Goal: Transaction & Acquisition: Book appointment/travel/reservation

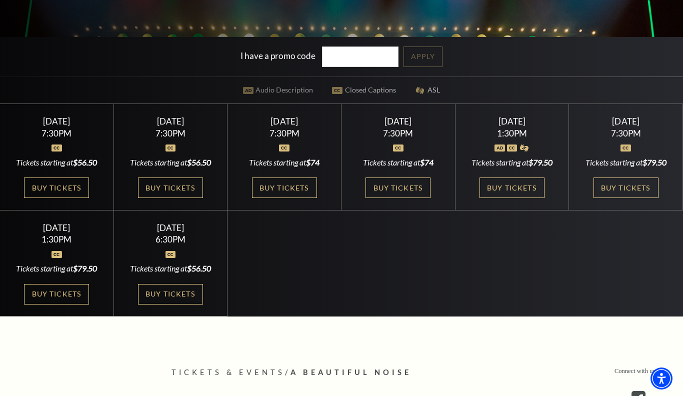
scroll to position [272, 0]
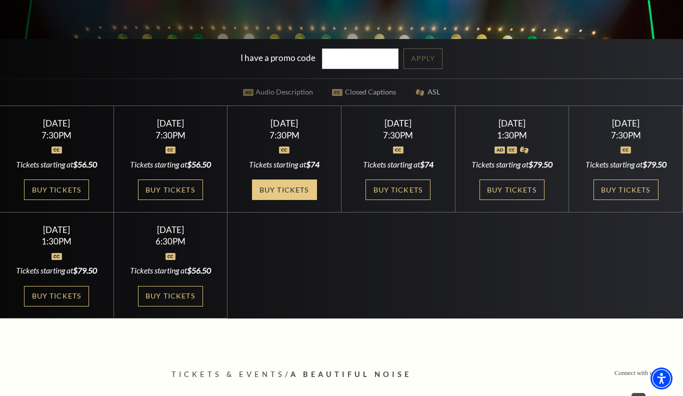
click at [298, 180] on link "Buy Tickets" at bounding box center [284, 189] width 65 height 20
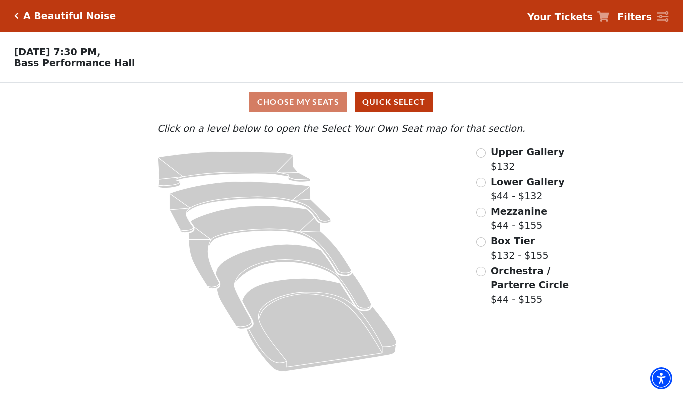
click at [491, 209] on span "Mezzanine" at bounding box center [519, 211] width 56 height 11
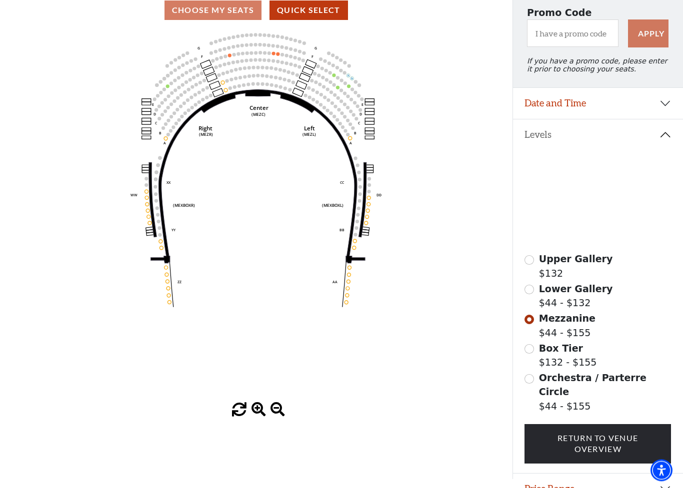
scroll to position [92, 0]
click at [261, 85] on circle at bounding box center [262, 83] width 3 height 3
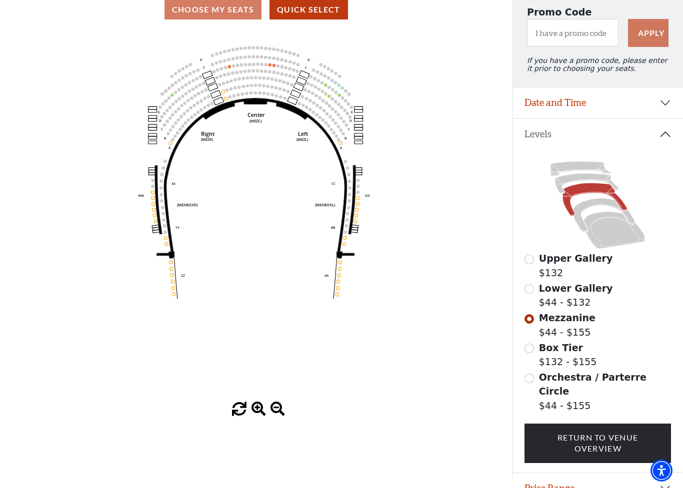
click at [259, 94] on circle at bounding box center [259, 92] width 3 height 3
click at [241, 13] on div "Choose My Seats Quick Select" at bounding box center [256, 9] width 512 height 19
click at [321, 15] on button "Quick Select" at bounding box center [308, 9] width 78 height 19
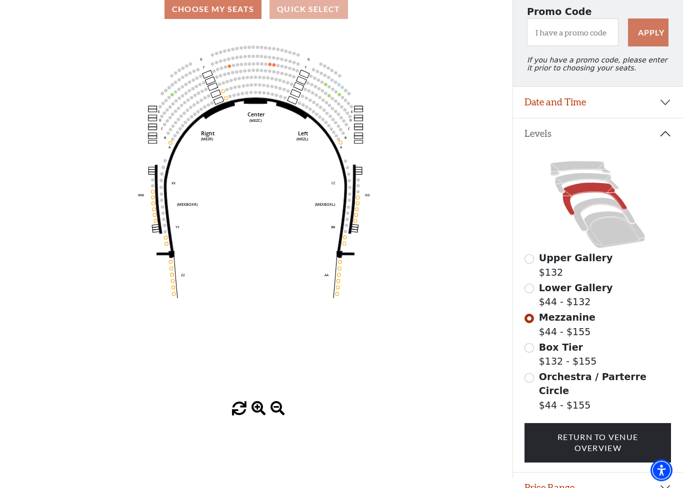
scroll to position [0, 0]
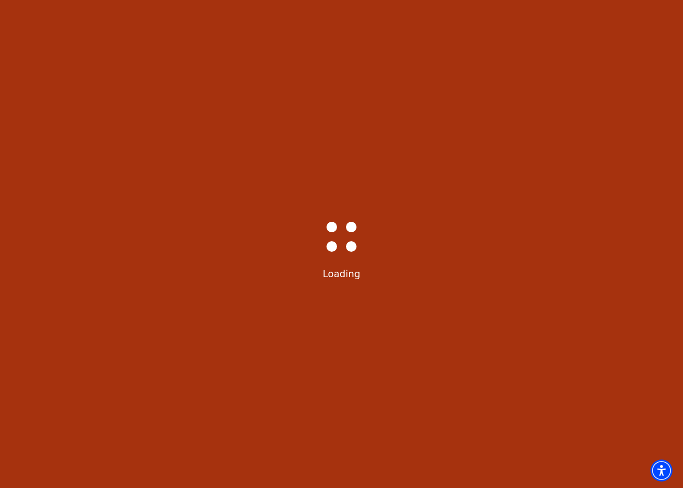
select select "6222"
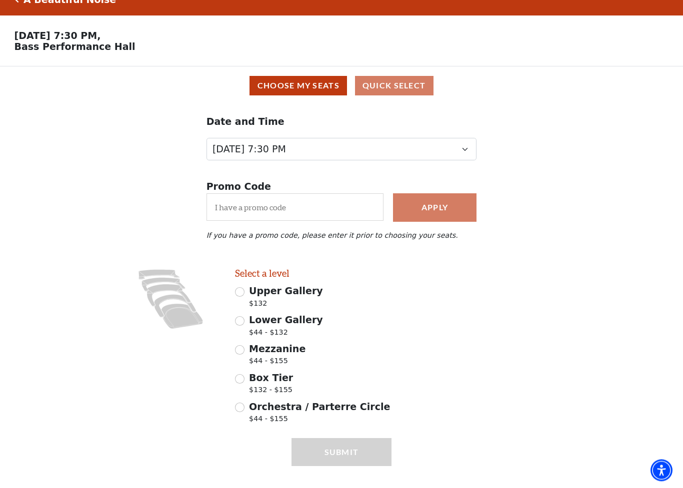
scroll to position [32, 0]
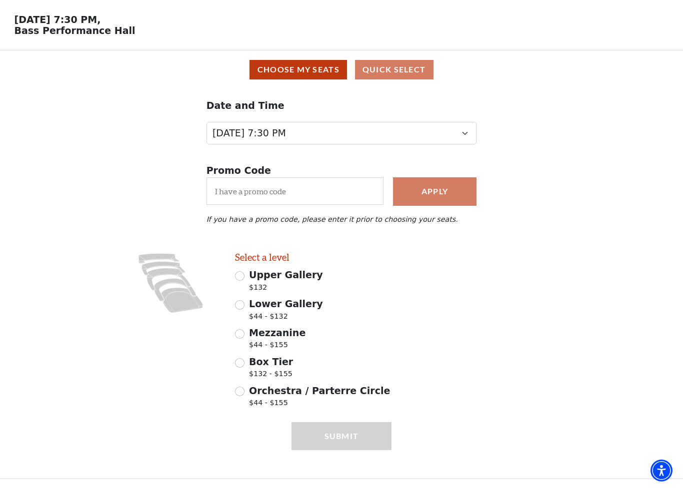
click at [244, 334] on input "Mezzanine $44 - $155" at bounding box center [239, 333] width 9 height 9
radio input "true"
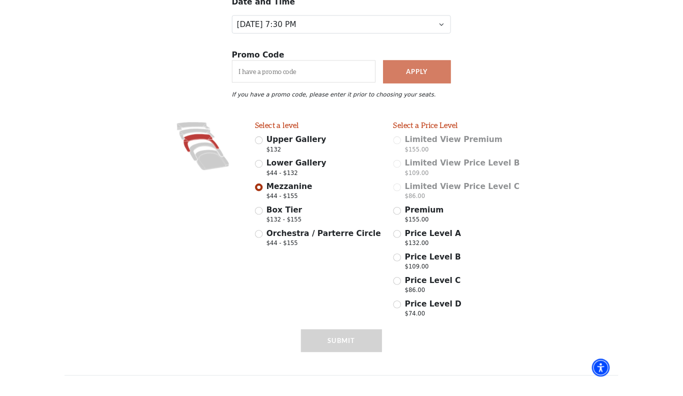
scroll to position [142, 0]
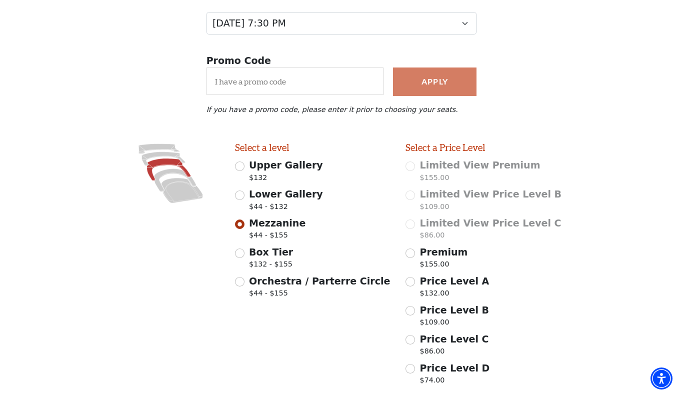
click at [420, 280] on span "Price Level A" at bounding box center [454, 280] width 69 height 11
click at [415, 280] on input "Price Level A $132.00" at bounding box center [409, 281] width 9 height 9
radio input "true"
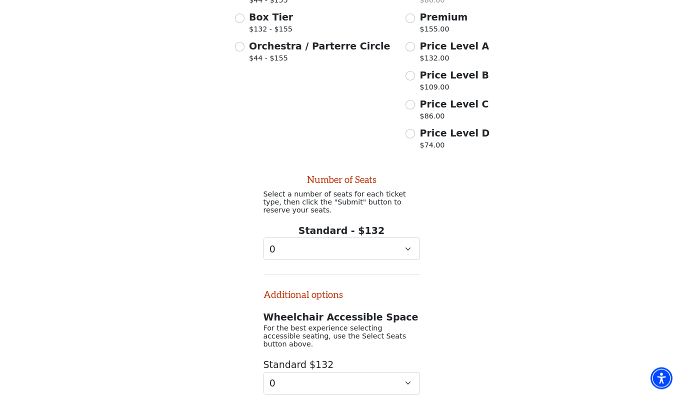
scroll to position [445, 0]
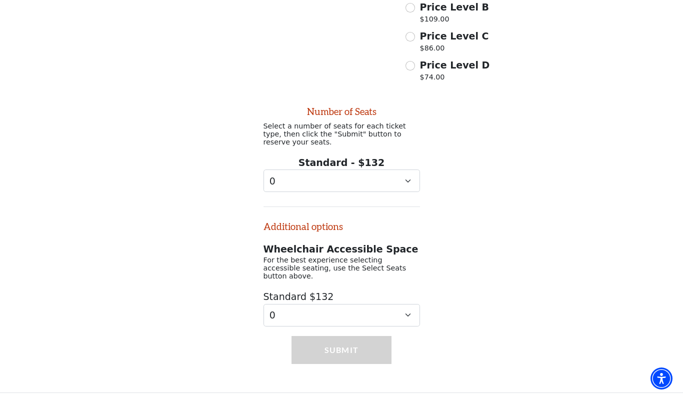
click at [360, 342] on div "Submit" at bounding box center [340, 364] width 99 height 56
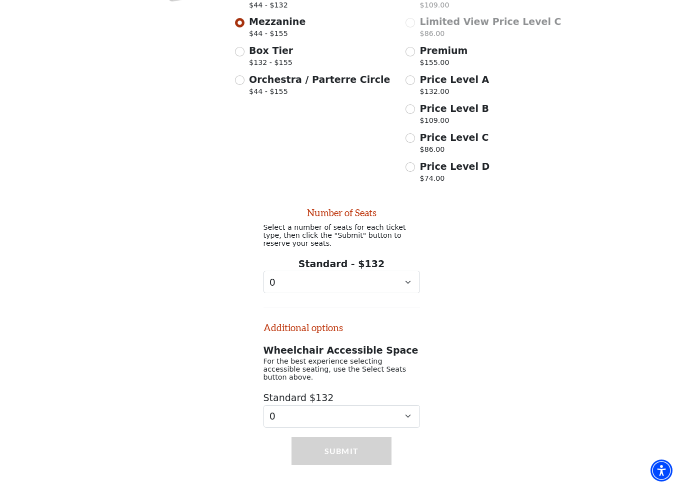
scroll to position [353, 0]
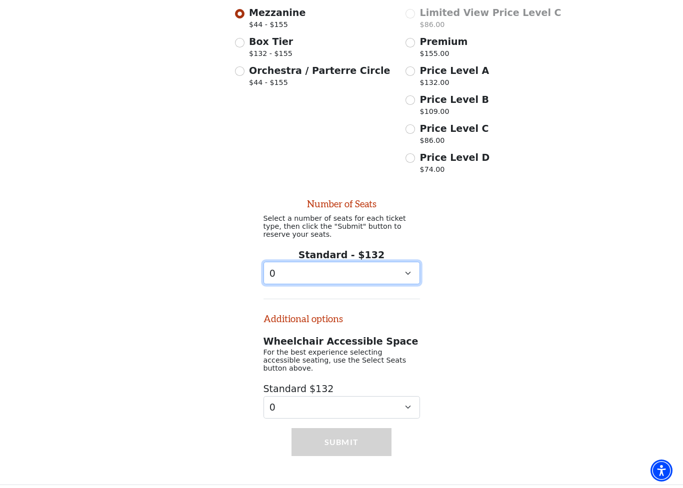
click at [415, 275] on select "0 1 2 3 4 5 6 7 8 9" at bounding box center [341, 273] width 156 height 22
select select "2"
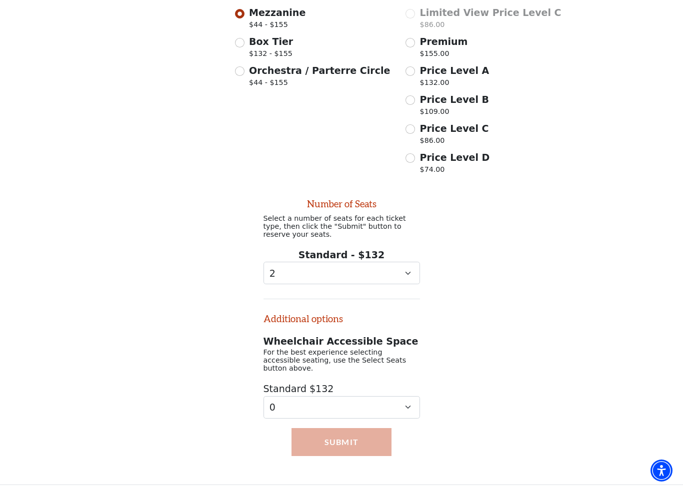
click at [361, 395] on button "Submit" at bounding box center [340, 442] width 99 height 28
